Goal: Task Accomplishment & Management: Use online tool/utility

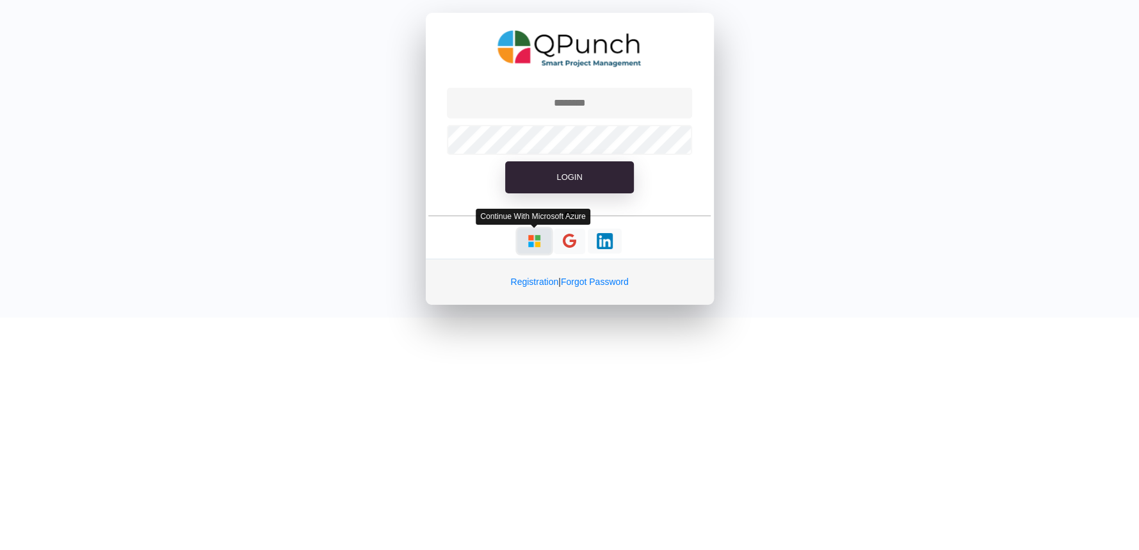
click at [533, 242] on img "button" at bounding box center [534, 241] width 16 height 16
click at [535, 240] on img "button" at bounding box center [534, 241] width 16 height 16
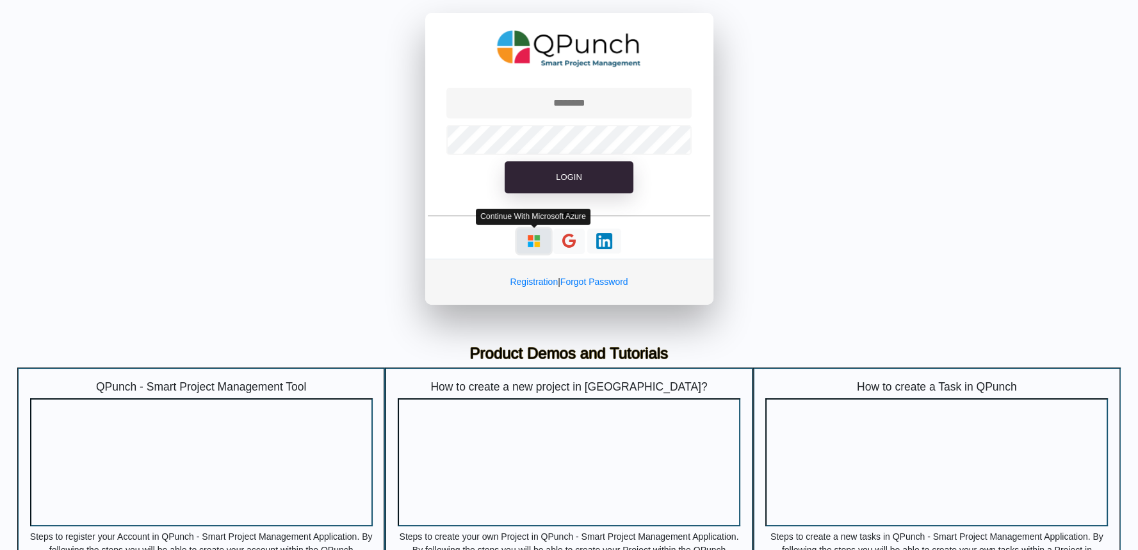
type input "**********"
click at [535, 241] on img "button" at bounding box center [534, 241] width 16 height 16
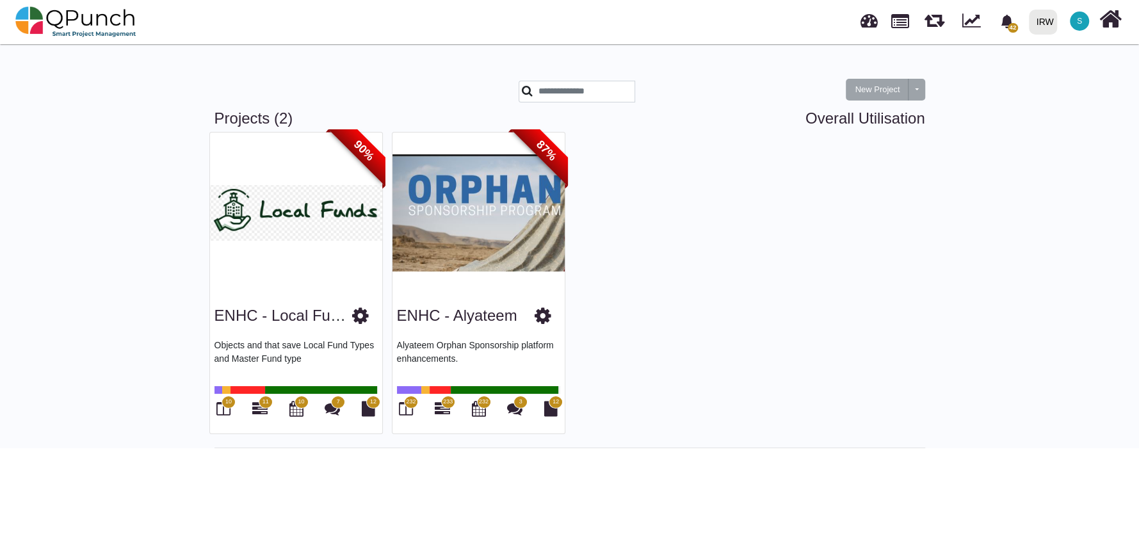
click at [457, 300] on div "ENHC - Alyateem" at bounding box center [478, 313] width 163 height 33
click at [485, 319] on link "ENHC - Alyateem" at bounding box center [457, 315] width 120 height 17
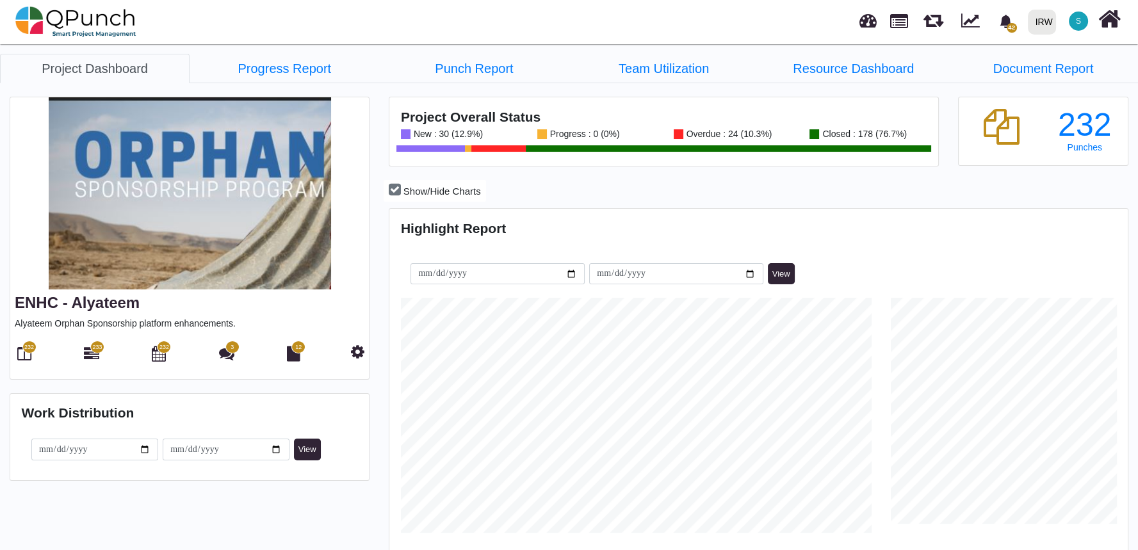
scroll to position [325, 734]
click at [24, 349] on span "232" at bounding box center [29, 347] width 10 height 9
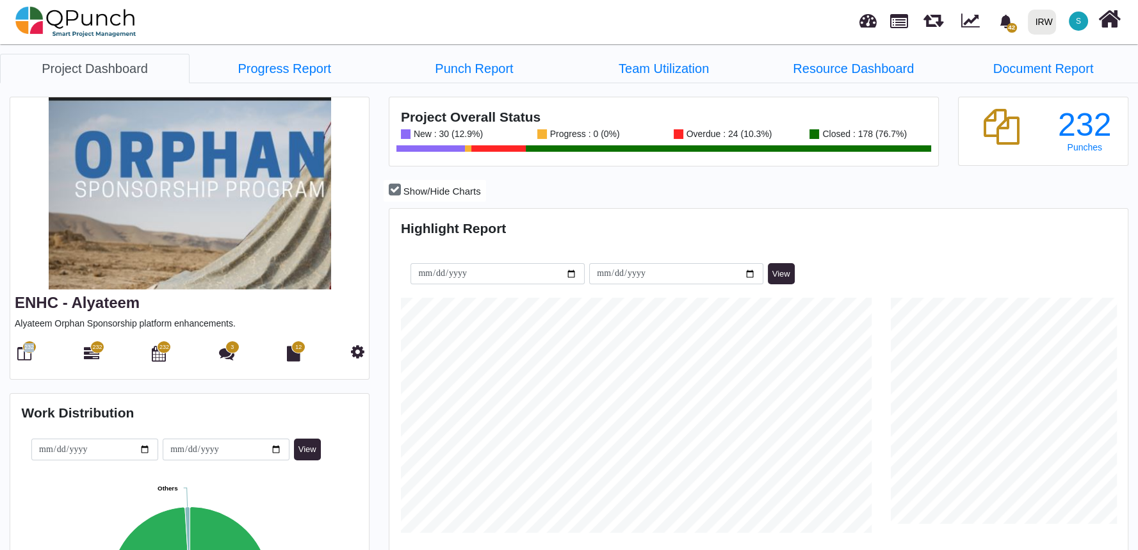
click at [24, 349] on span "232" at bounding box center [29, 347] width 10 height 9
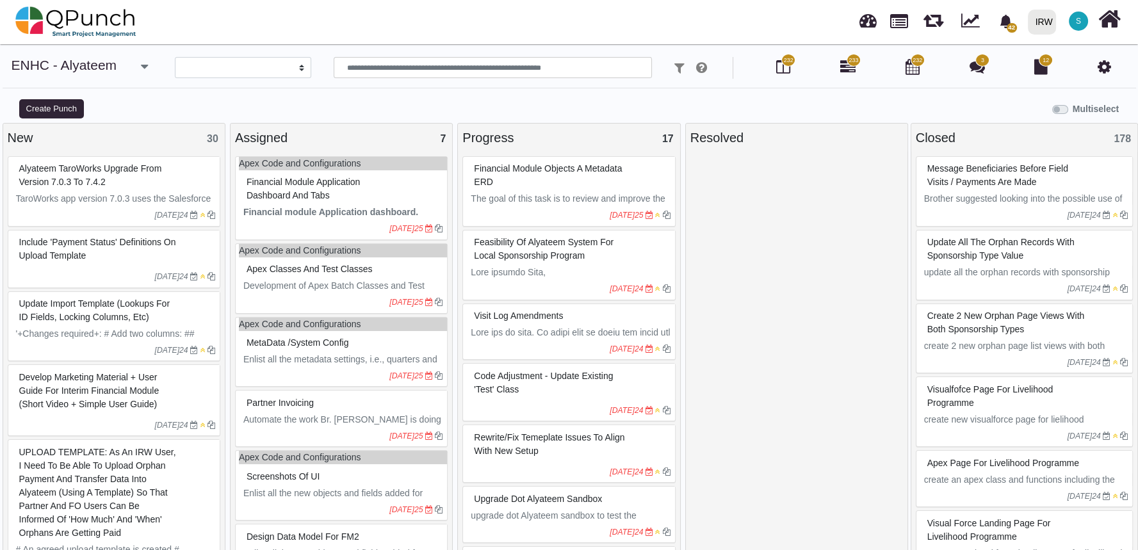
select select
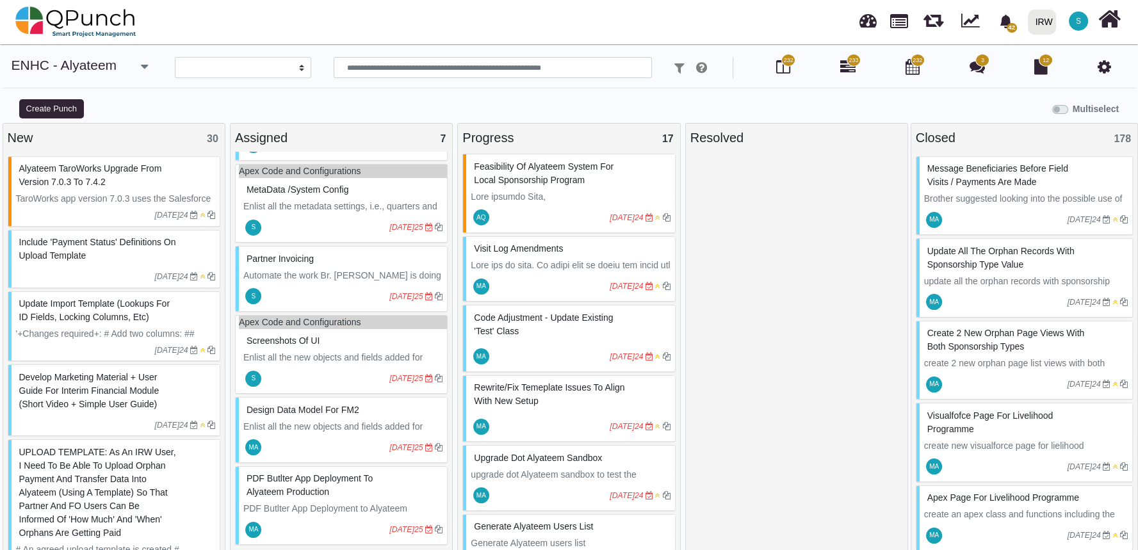
scroll to position [12, 0]
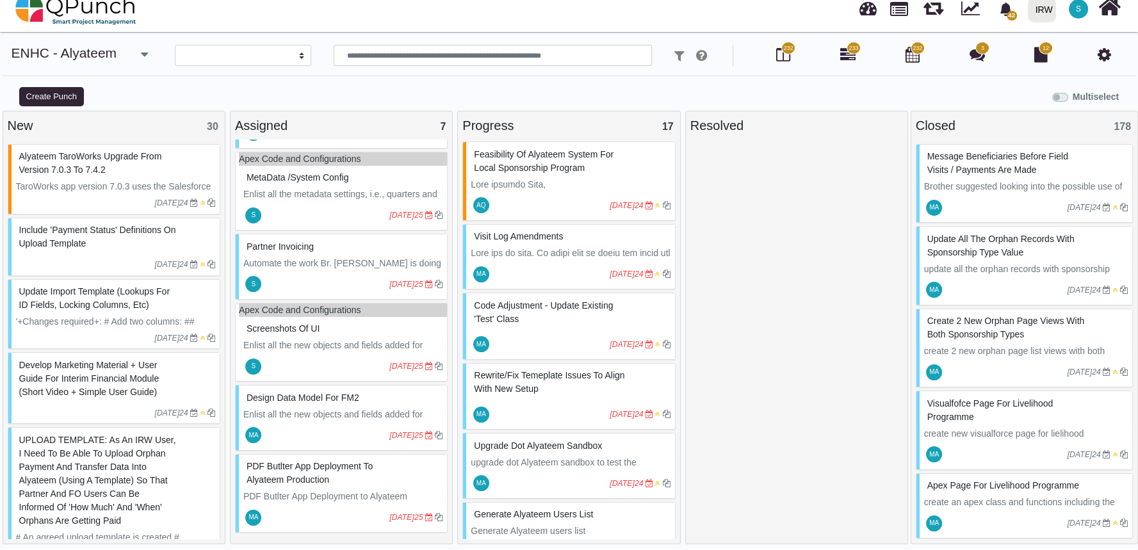
click at [327, 413] on p "Enlist all the new objects and fields added for FM2. Share the schema builder d…" at bounding box center [342, 428] width 199 height 40
click at [327, 413] on div "Design data Model for FM2 Enlist all the new objects and fields added for FM2. …" at bounding box center [341, 418] width 213 height 66
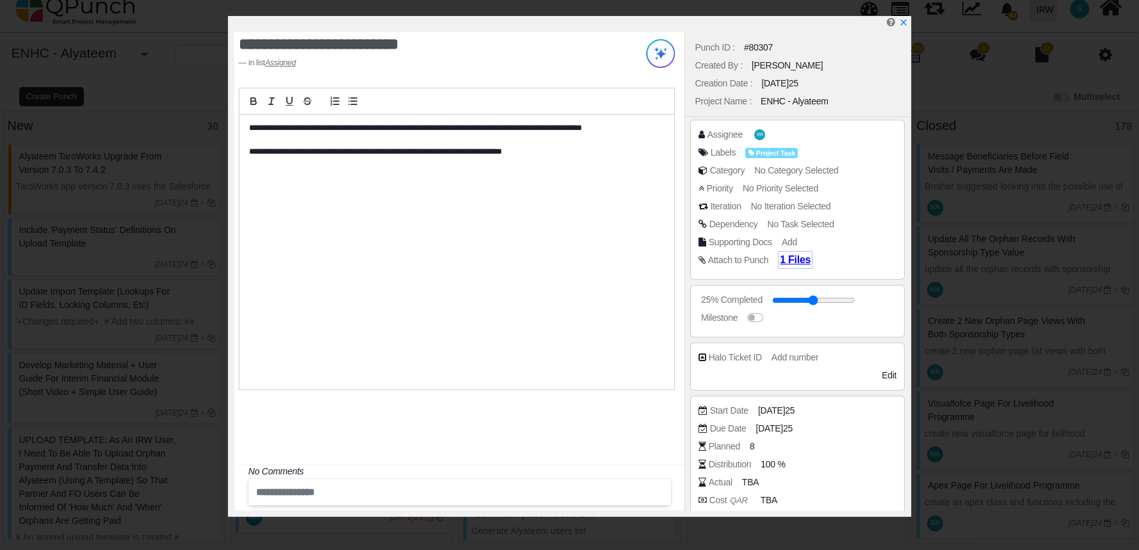
click at [789, 261] on span "1 Files" at bounding box center [795, 259] width 31 height 11
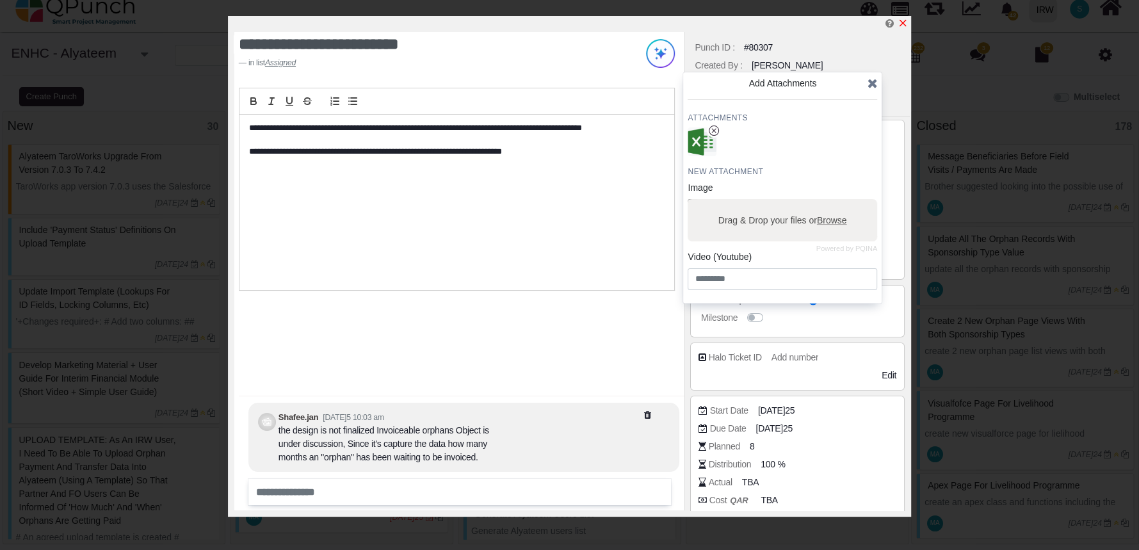
click at [904, 22] on icon "x" at bounding box center [903, 23] width 7 height 7
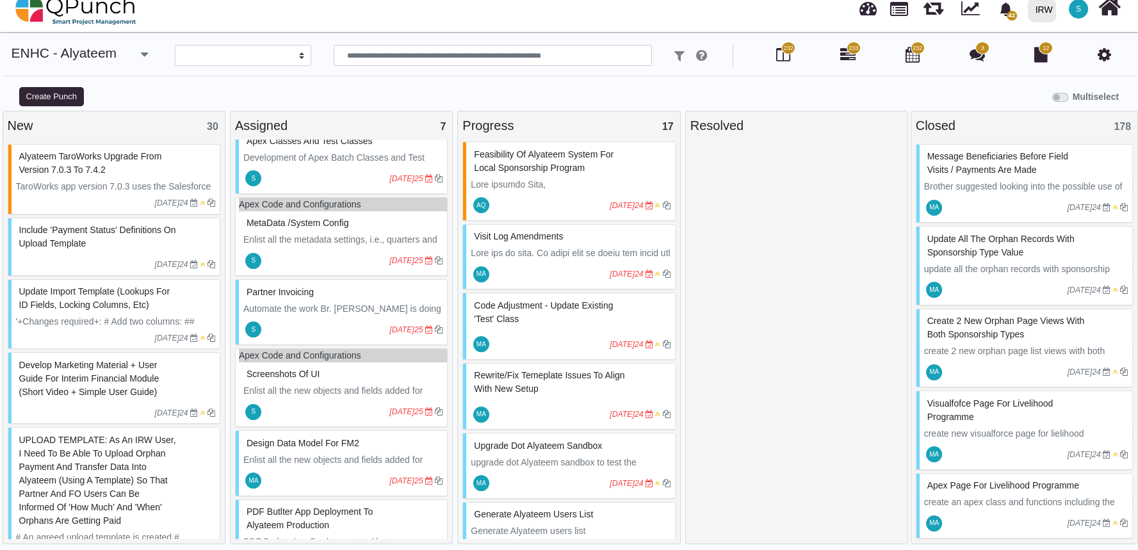
scroll to position [118, 0]
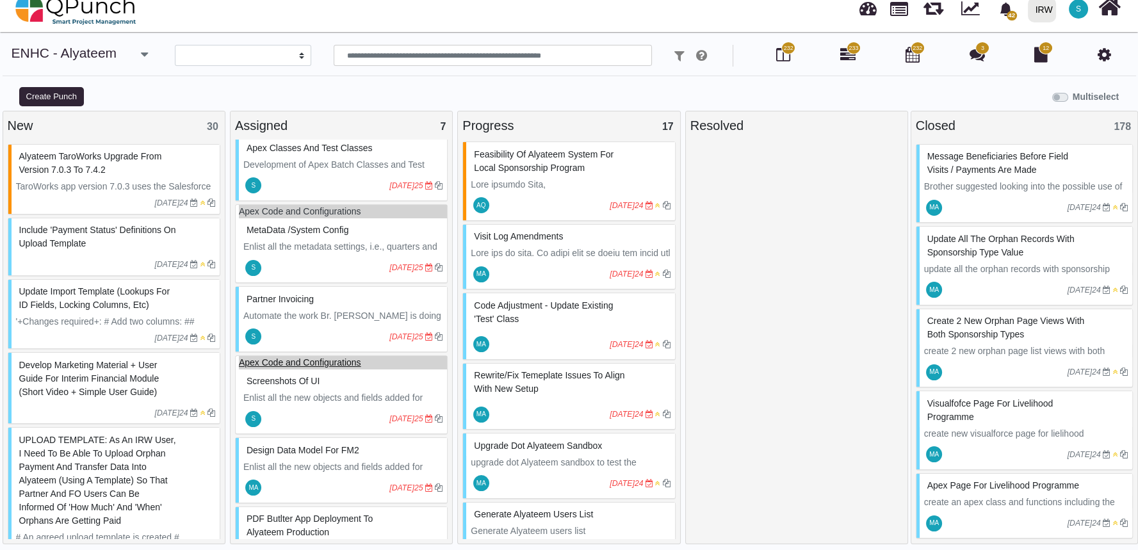
click at [339, 362] on link "Apex Code and Configurations" at bounding box center [300, 362] width 122 height 10
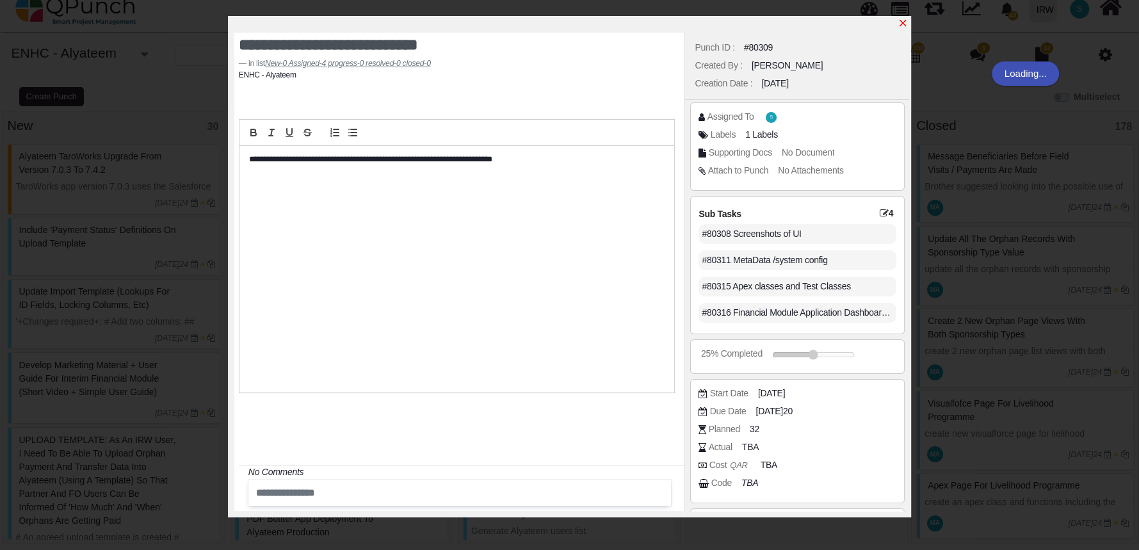
click at [902, 24] on icon "x" at bounding box center [903, 23] width 7 height 7
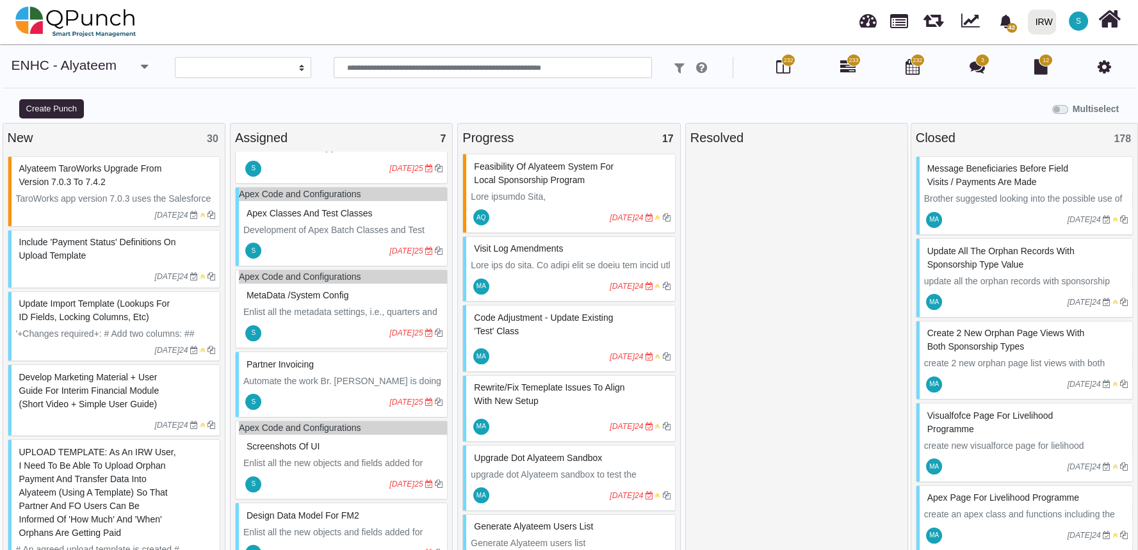
scroll to position [105, 0]
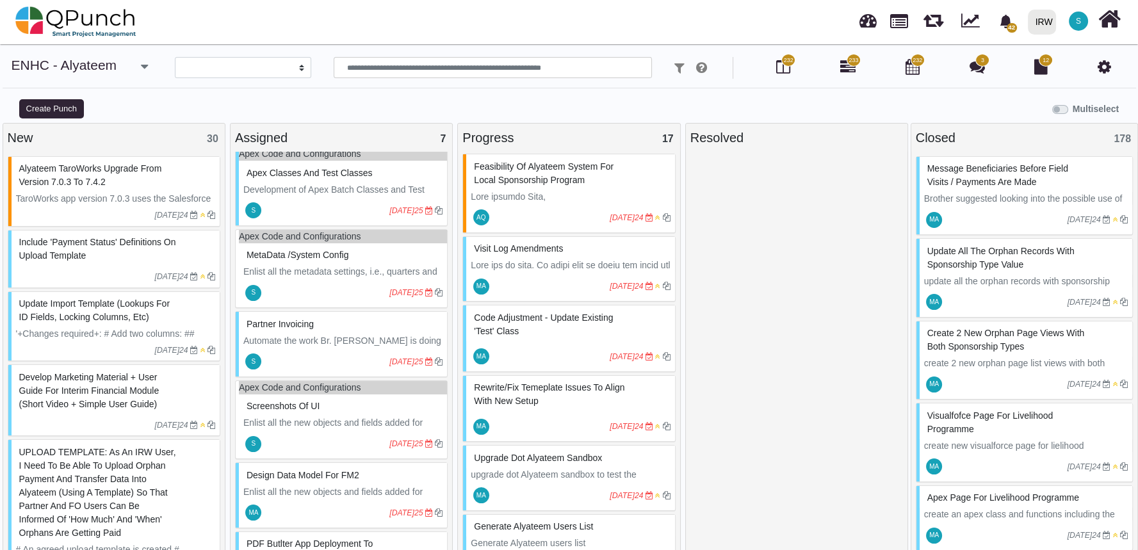
click at [366, 266] on p "Enlist all the metadata settings, i.e., quarters and ending month" at bounding box center [342, 278] width 199 height 27
click at [366, 266] on div "Apex Code and Configurations MetaData /system config Enlist all the metadata se…" at bounding box center [341, 268] width 213 height 79
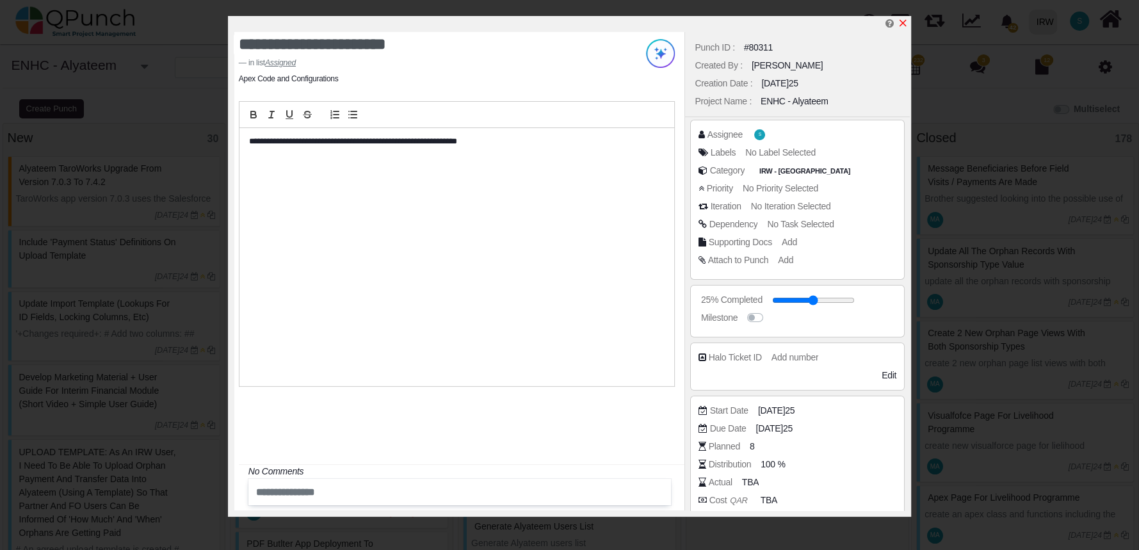
click at [901, 20] on icon "x" at bounding box center [903, 23] width 10 height 10
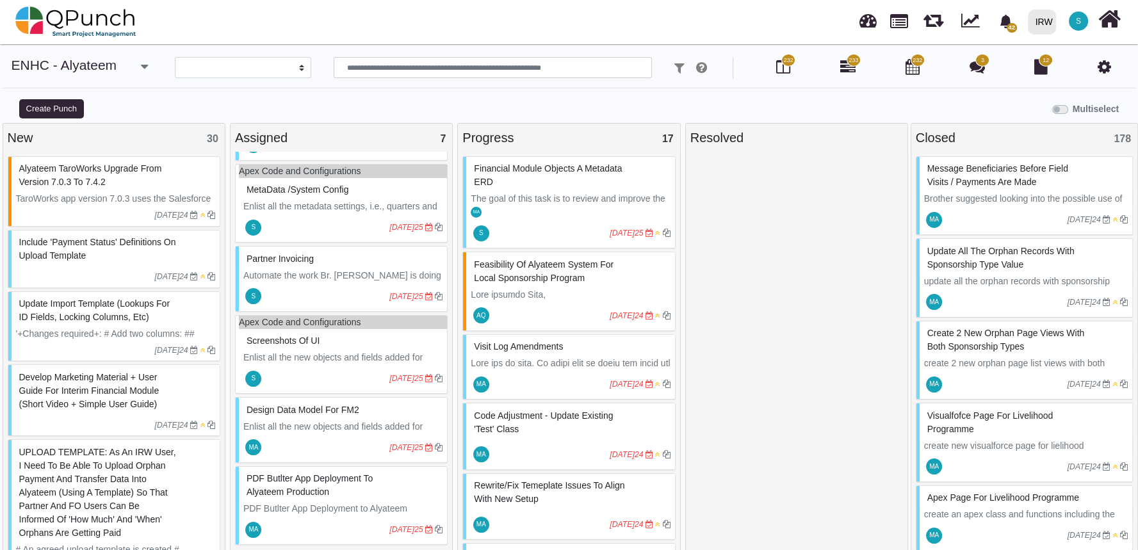
scroll to position [12, 0]
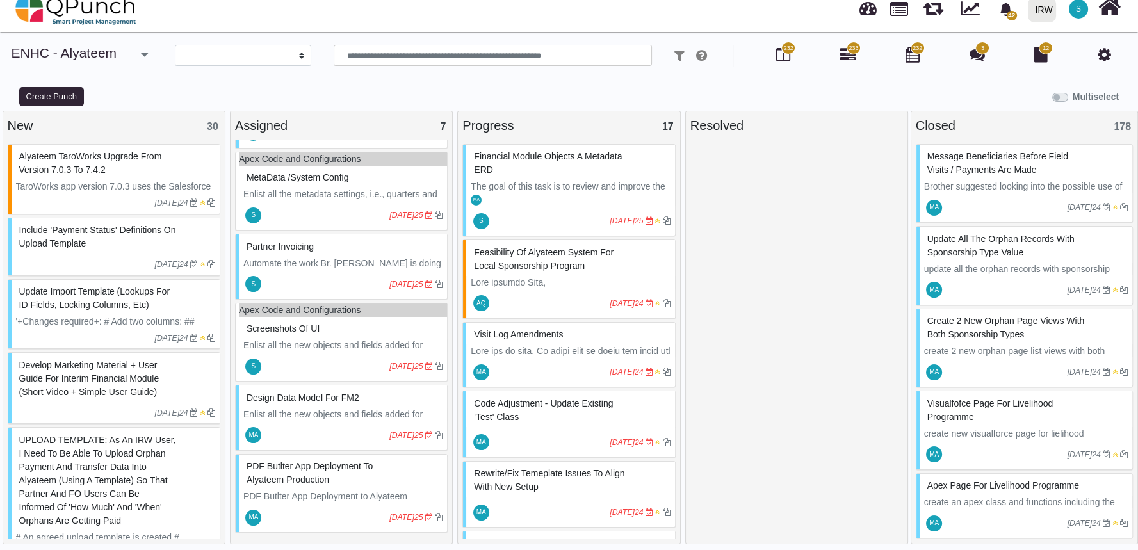
click at [323, 412] on p "Enlist all the new objects and fields added for FM2. Share the schema builder d…" at bounding box center [342, 428] width 199 height 40
click at [323, 412] on div "Design data Model for FM2 Enlist all the new objects and fields added for FM2. …" at bounding box center [341, 418] width 213 height 66
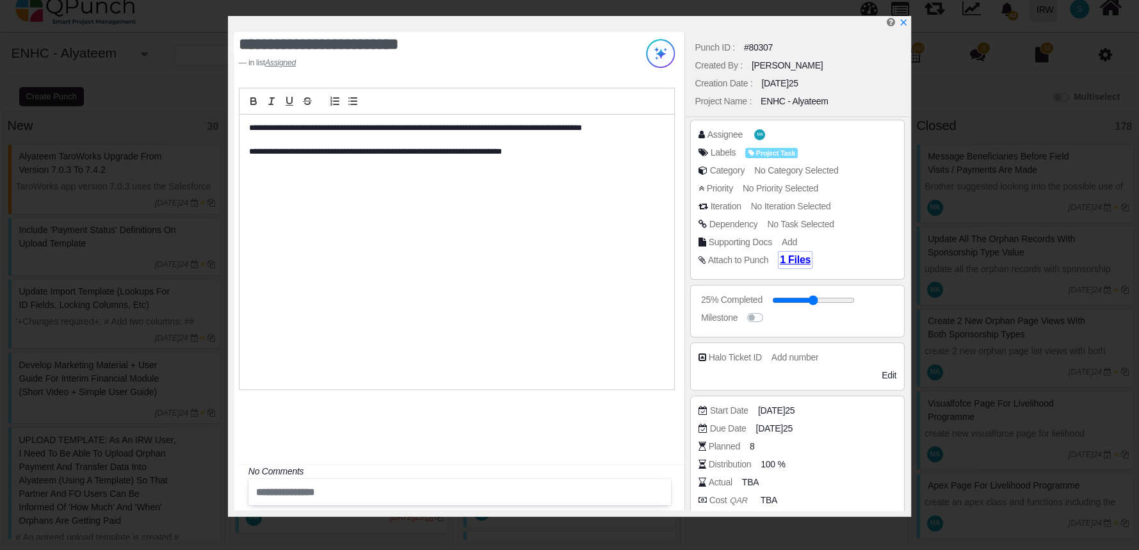
click at [791, 263] on span "1 Files" at bounding box center [795, 259] width 31 height 11
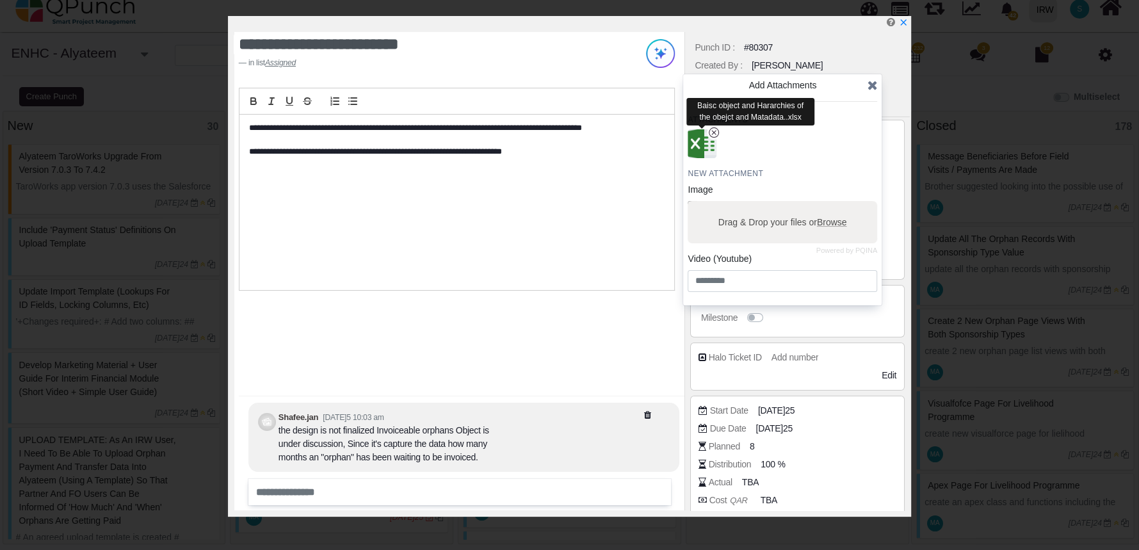
click at [697, 142] on img "button" at bounding box center [702, 143] width 33 height 33
drag, startPoint x: 474, startPoint y: 177, endPoint x: 551, endPoint y: 153, distance: 81.0
click at [551, 153] on div "**********" at bounding box center [456, 202] width 435 height 175
click at [551, 153] on p "**********" at bounding box center [453, 152] width 409 height 12
click at [873, 85] on icon at bounding box center [872, 85] width 10 height 13
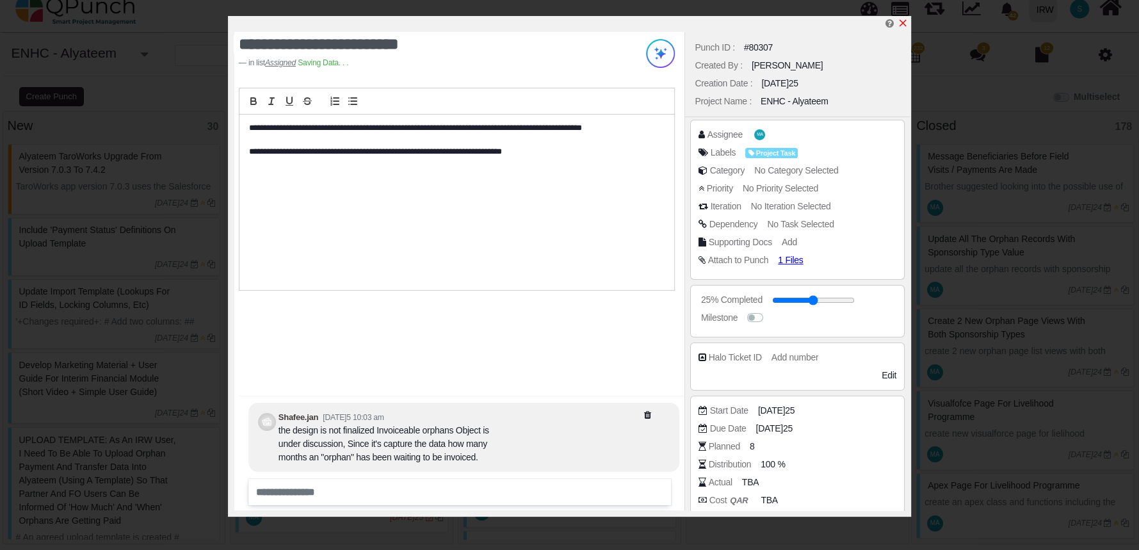
click at [900, 22] on icon "x" at bounding box center [903, 23] width 10 height 10
